Goal: Task Accomplishment & Management: Complete application form

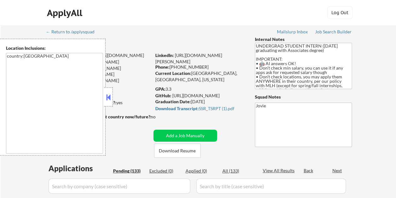
click at [108, 94] on button at bounding box center [108, 97] width 7 height 9
select select ""pending""
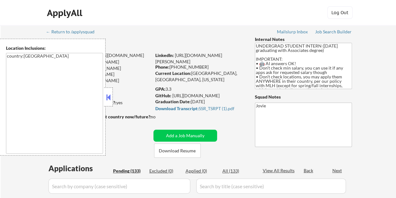
select select ""pending""
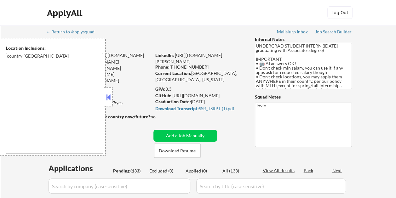
select select ""pending""
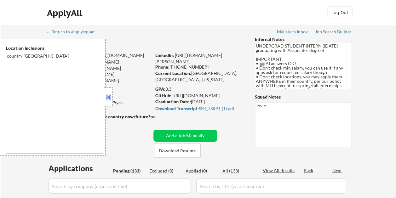
select select ""pending""
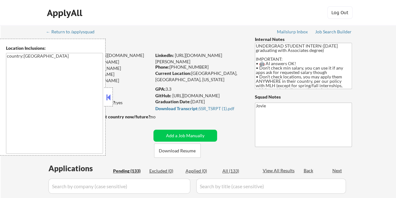
select select ""pending""
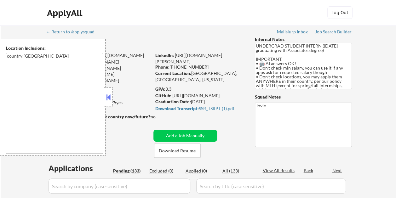
select select ""pending""
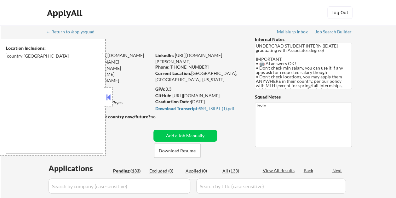
select select ""pending""
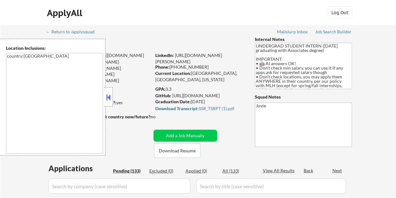
select select ""pending""
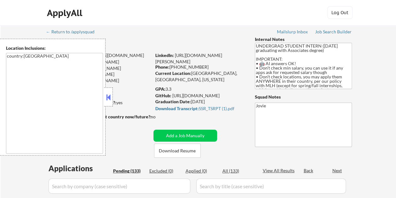
select select ""pending""
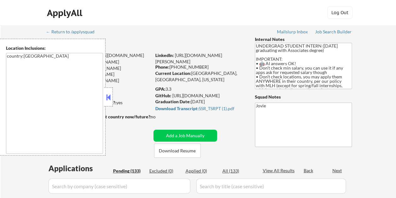
select select ""pending""
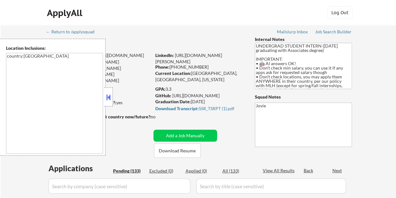
select select ""pending""
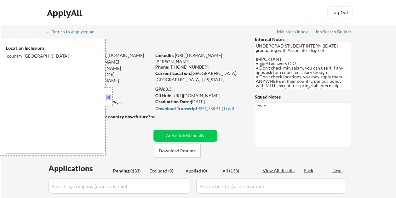
select select ""pending""
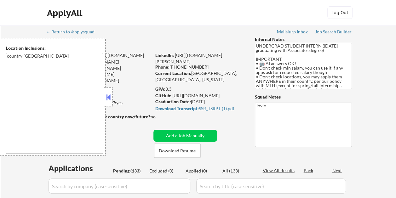
select select ""pending""
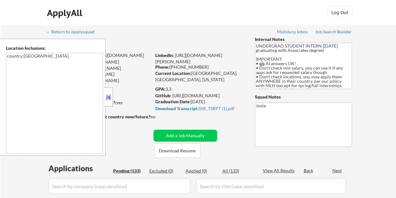
select select ""pending""
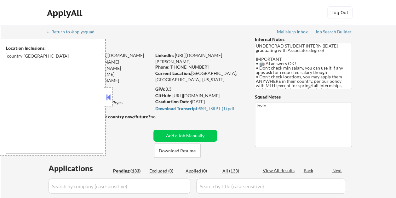
select select ""pending""
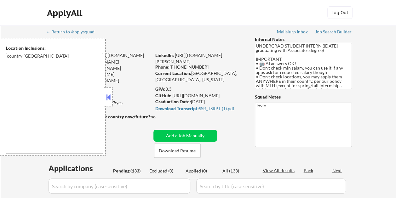
select select ""pending""
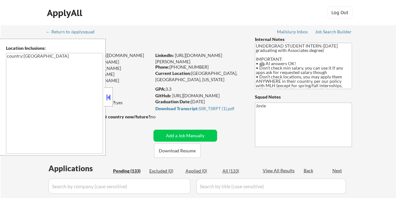
select select ""pending""
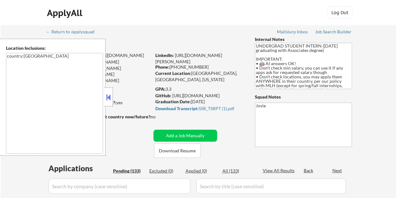
select select ""pending""
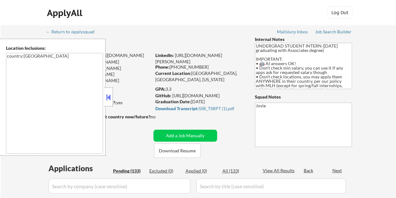
select select ""pending""
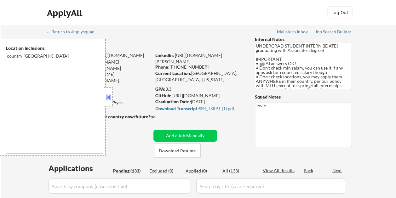
select select ""pending""
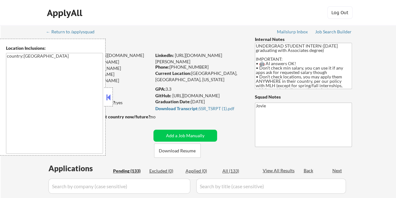
select select ""pending""
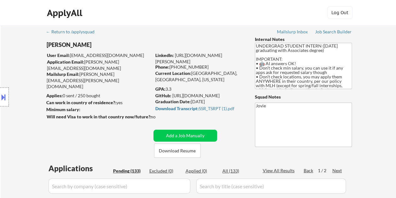
click at [215, 19] on div "ApplyAll Log Out" at bounding box center [198, 14] width 315 height 16
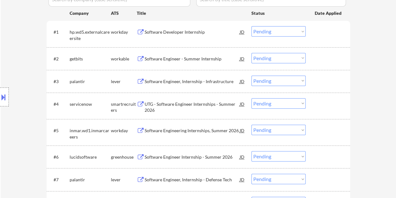
scroll to position [189, 0]
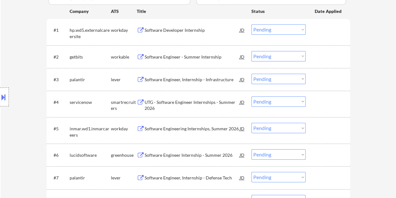
click at [329, 55] on div at bounding box center [329, 56] width 28 height 11
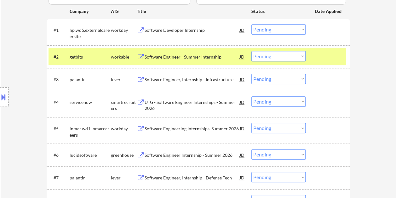
click at [214, 59] on div "Software Engineer - Summer Internship" at bounding box center [192, 57] width 95 height 6
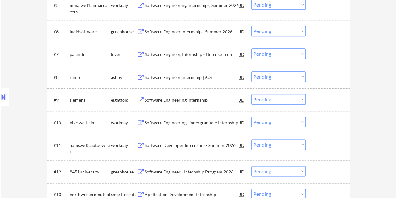
scroll to position [315, 0]
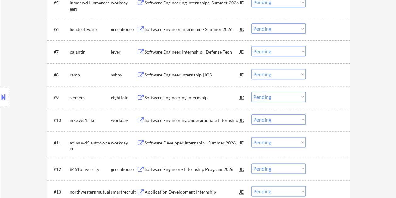
click at [326, 48] on div at bounding box center [329, 51] width 28 height 11
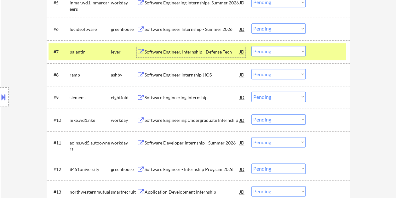
click at [182, 55] on div "Software Engineer, Internship - Defense Tech" at bounding box center [192, 51] width 95 height 11
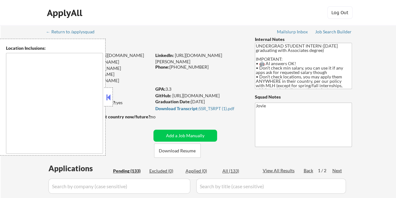
click at [110, 100] on button at bounding box center [108, 97] width 7 height 9
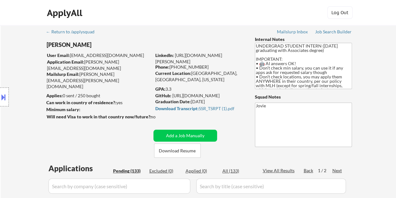
select select ""pending""
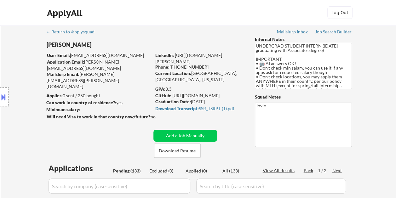
select select ""pending""
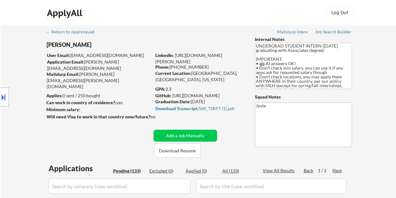
select select ""pending""
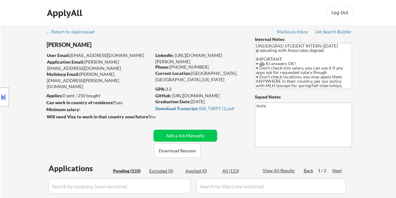
select select ""pending""
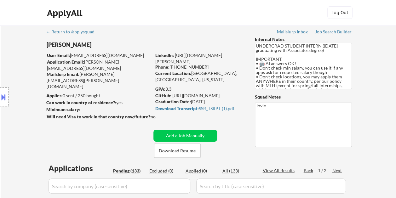
select select ""pending""
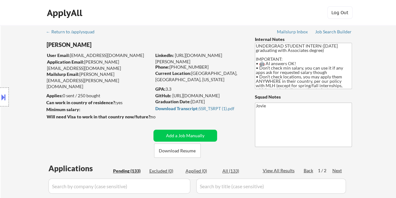
select select ""pending""
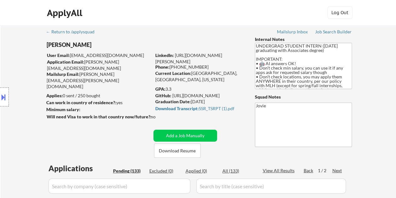
select select ""pending""
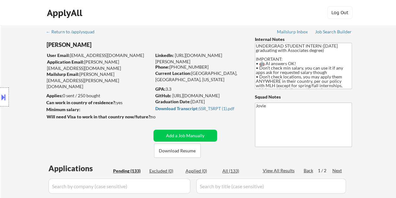
select select ""pending""
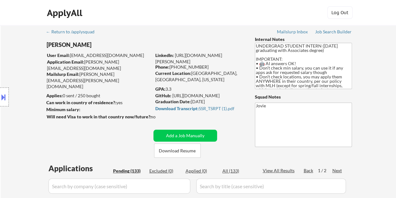
select select ""pending""
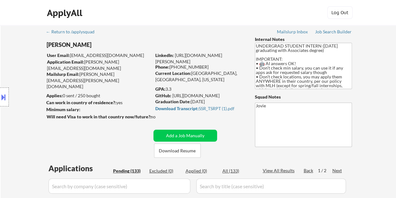
select select ""pending""
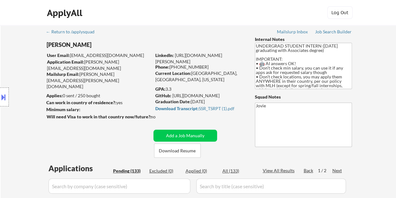
select select ""pending""
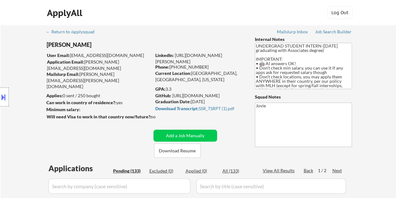
select select ""pending""
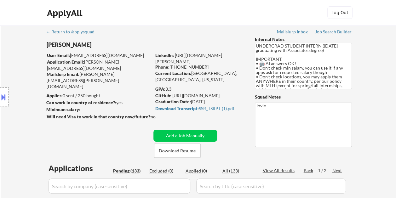
select select ""pending""
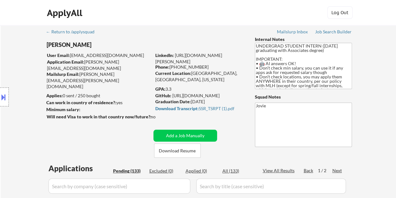
select select ""pending""
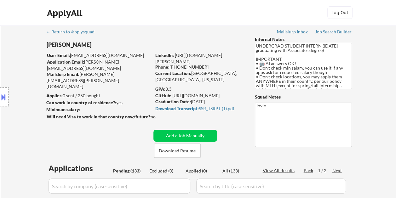
select select ""pending""
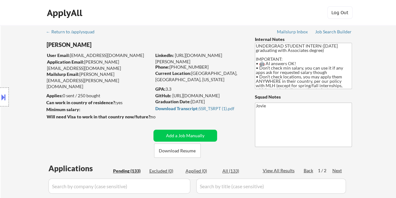
select select ""pending""
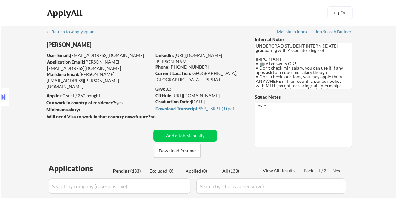
select select ""pending""
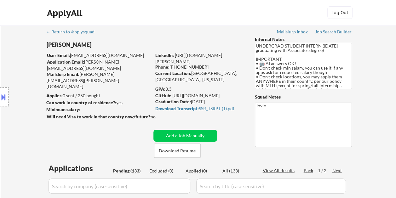
select select ""pending""
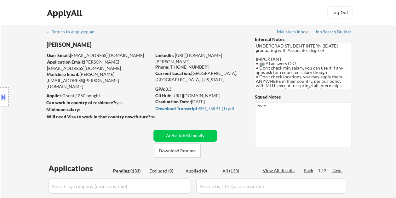
select select ""pending""
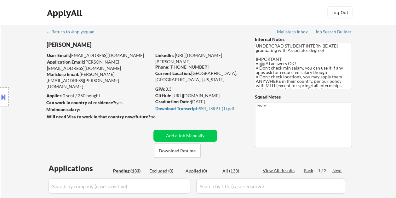
select select ""pending""
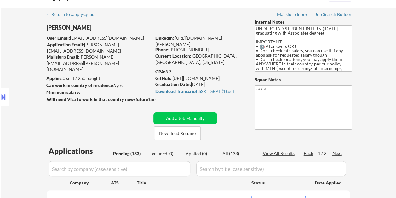
scroll to position [31, 0]
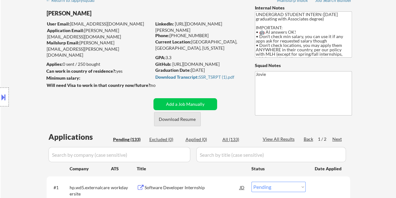
click at [189, 120] on button "Download Resume" at bounding box center [177, 119] width 47 height 14
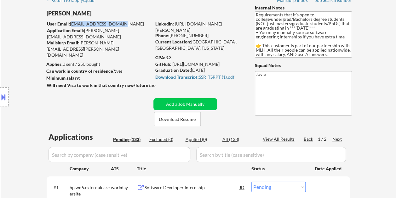
drag, startPoint x: 70, startPoint y: 23, endPoint x: 114, endPoint y: 25, distance: 44.2
click at [114, 25] on div "User Email: isaiasruizt@gmail.com" at bounding box center [99, 24] width 104 height 6
copy div "[EMAIL_ADDRESS][DOMAIN_NAME]"
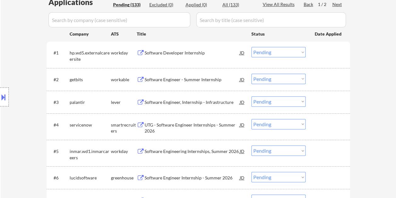
scroll to position [189, 0]
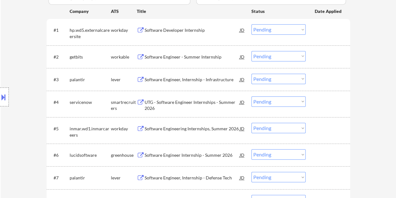
click at [306, 56] on div "#2 getbits workable Software Engineer - Summer Internship JD Choose an option..…" at bounding box center [196, 56] width 297 height 17
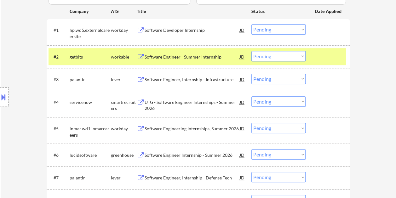
click at [213, 55] on div "Software Engineer - Summer Internship" at bounding box center [192, 57] width 95 height 6
